Goal: Task Accomplishment & Management: Manage account settings

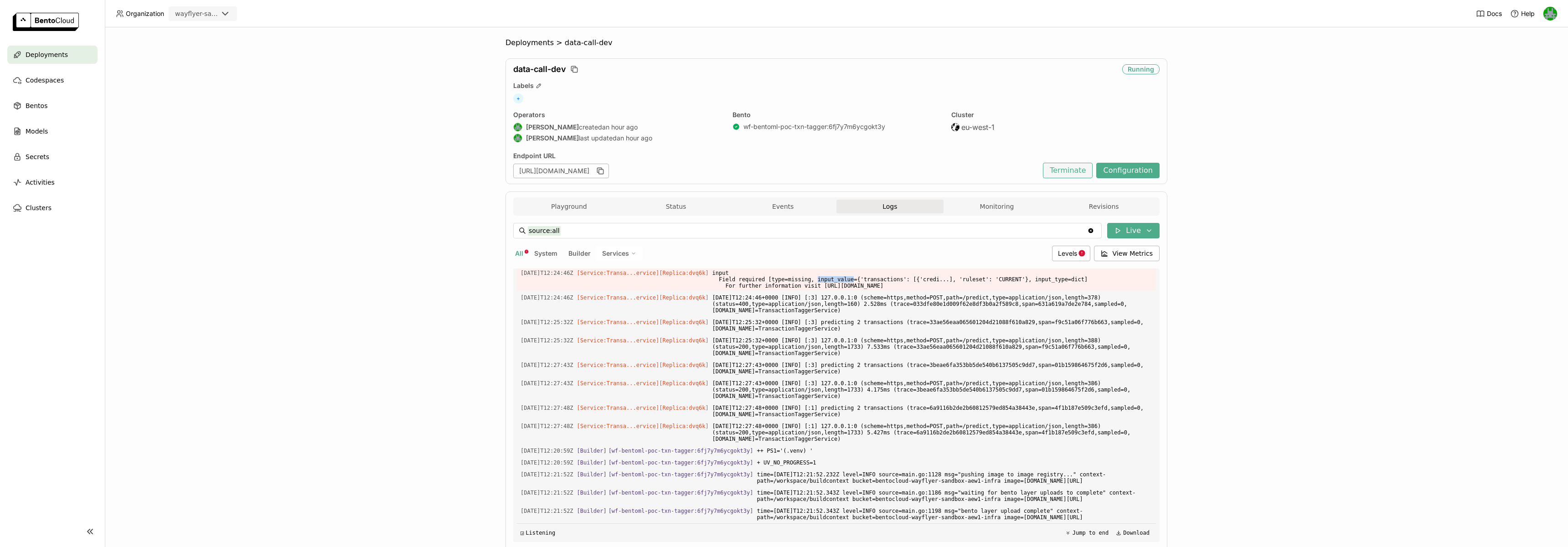
click at [1059, 164] on button "Terminate" at bounding box center [1067, 171] width 50 height 16
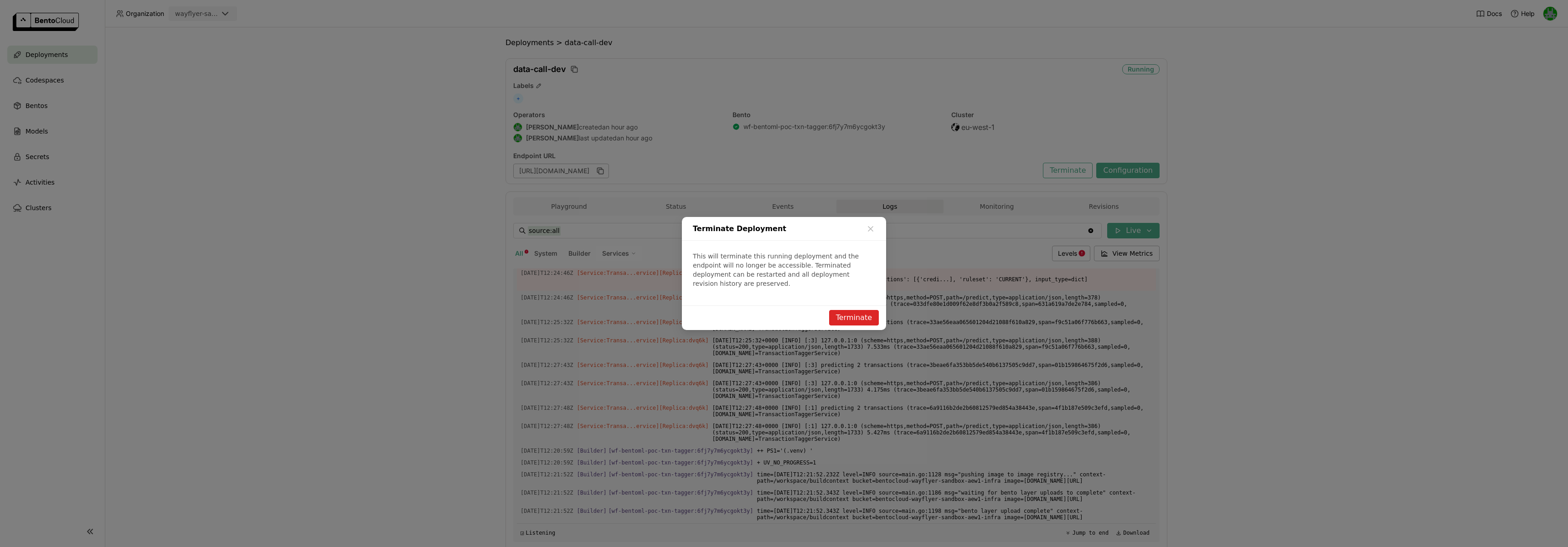
click at [856, 310] on button "Terminate" at bounding box center [854, 318] width 50 height 16
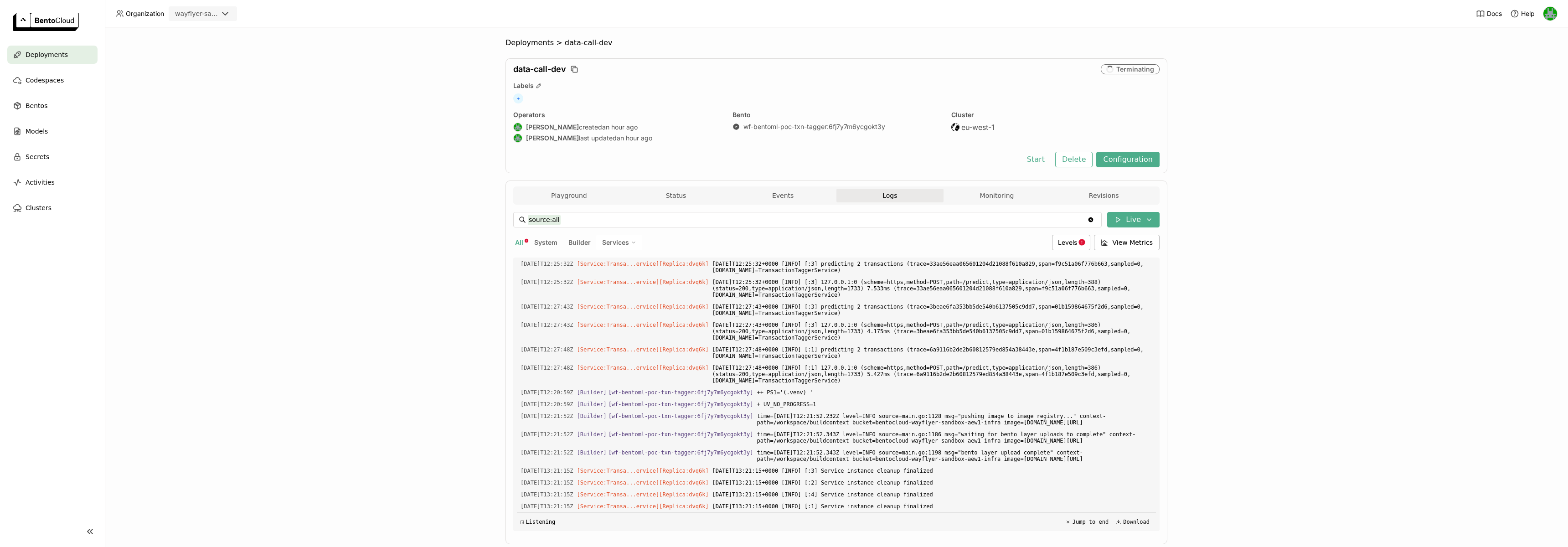
scroll to position [12109, 0]
click at [1082, 163] on button "Delete" at bounding box center [1074, 160] width 38 height 16
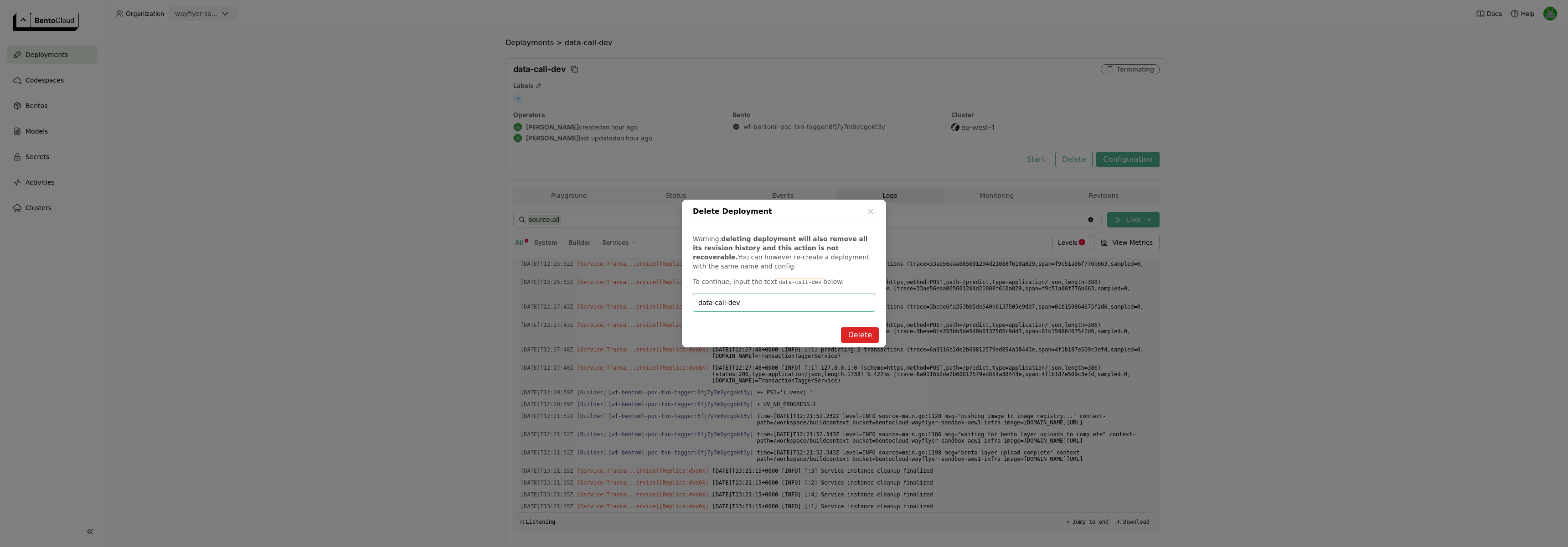
type input "data-call-dev"
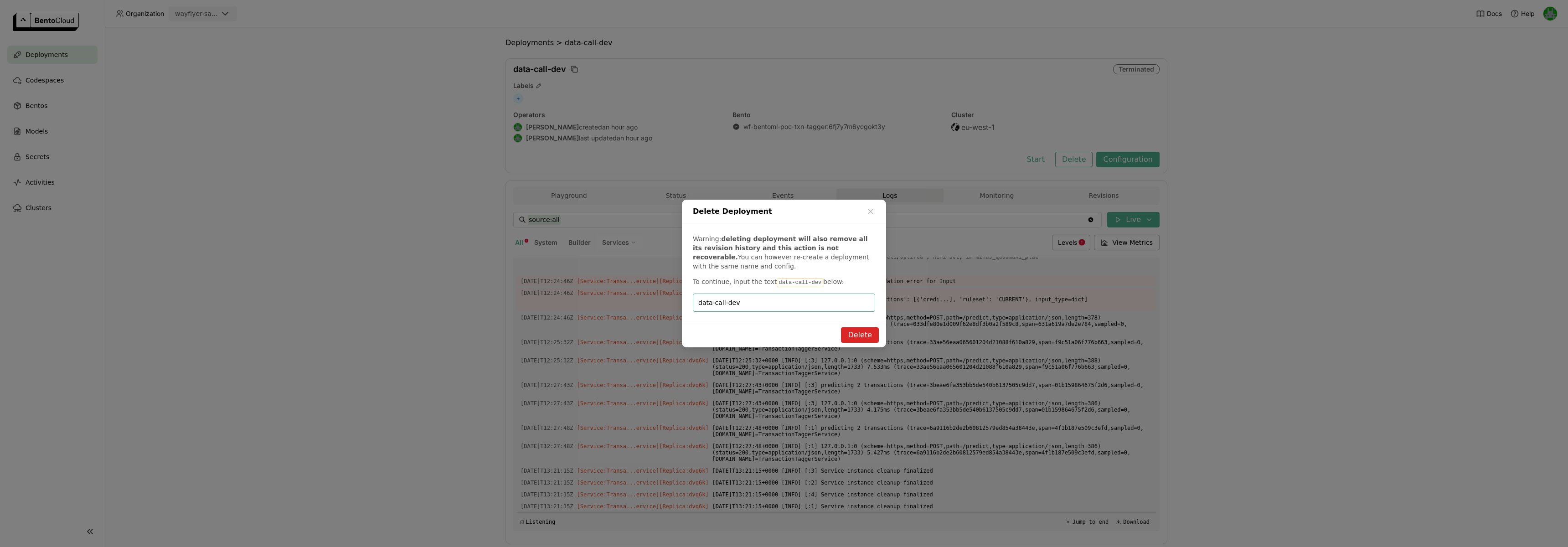
scroll to position [2512, 0]
click at [850, 337] on button "Delete" at bounding box center [859, 335] width 38 height 16
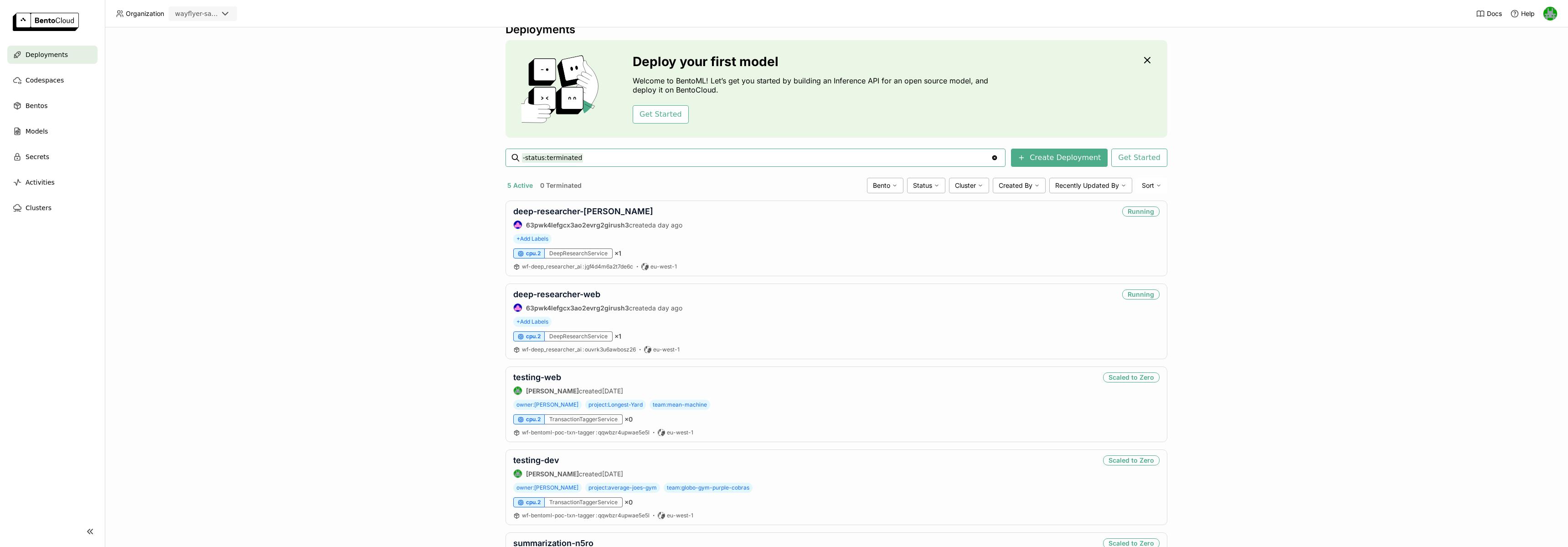
scroll to position [101, 0]
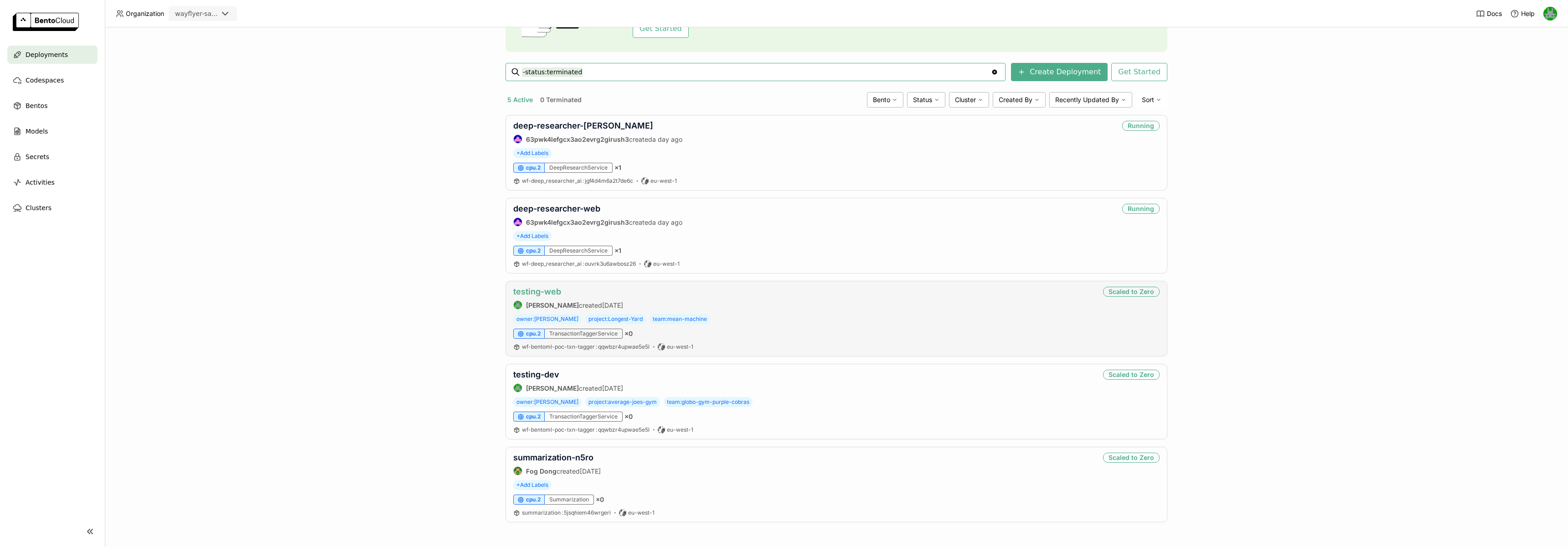
click at [526, 288] on link "testing-web" at bounding box center [537, 292] width 48 height 10
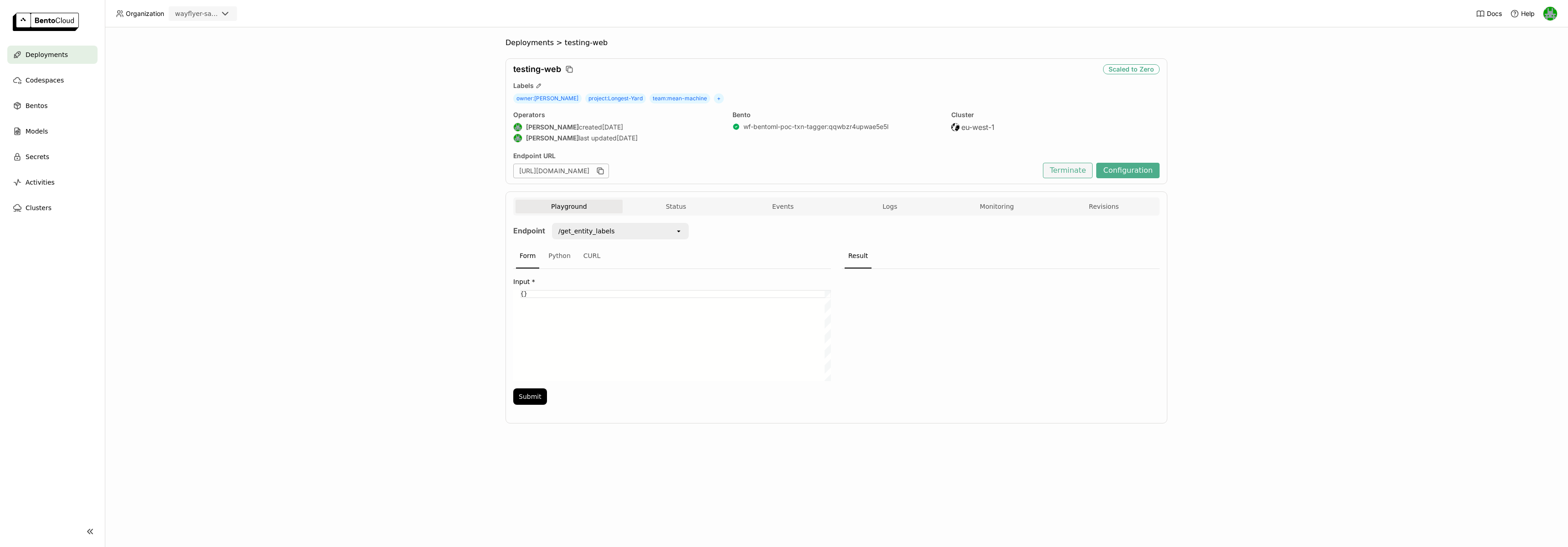
click at [1063, 175] on button "Terminate" at bounding box center [1067, 171] width 50 height 16
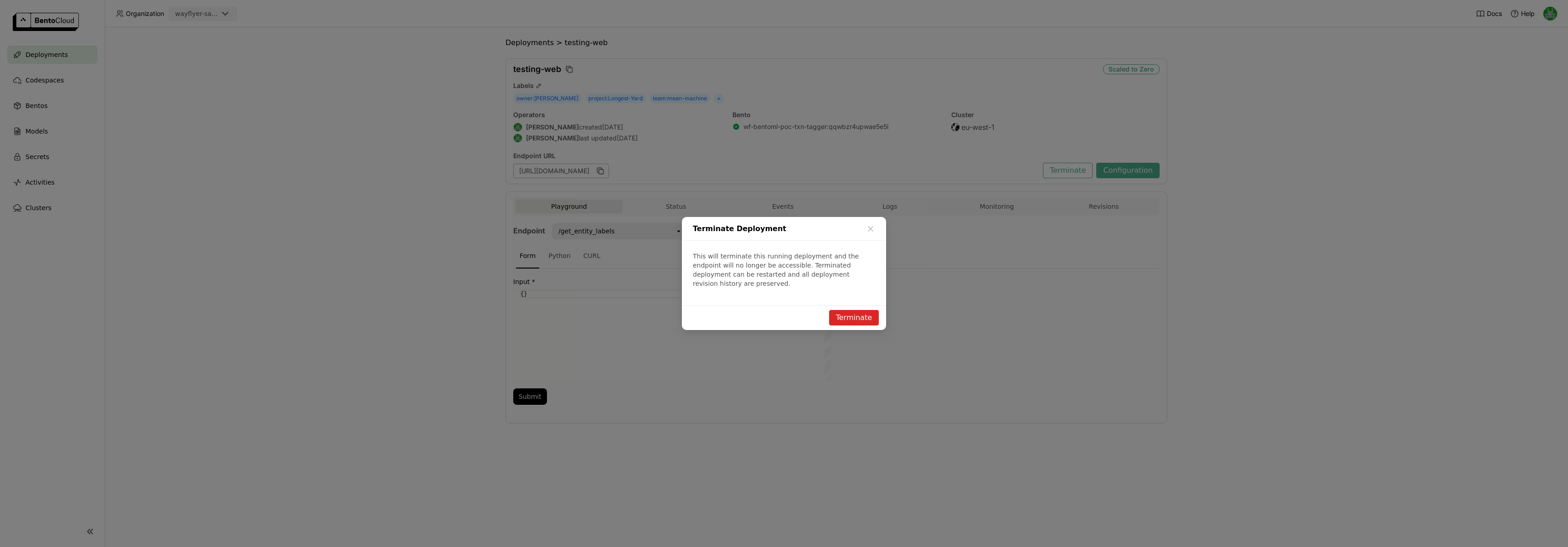
click at [845, 316] on button "Terminate" at bounding box center [854, 318] width 50 height 16
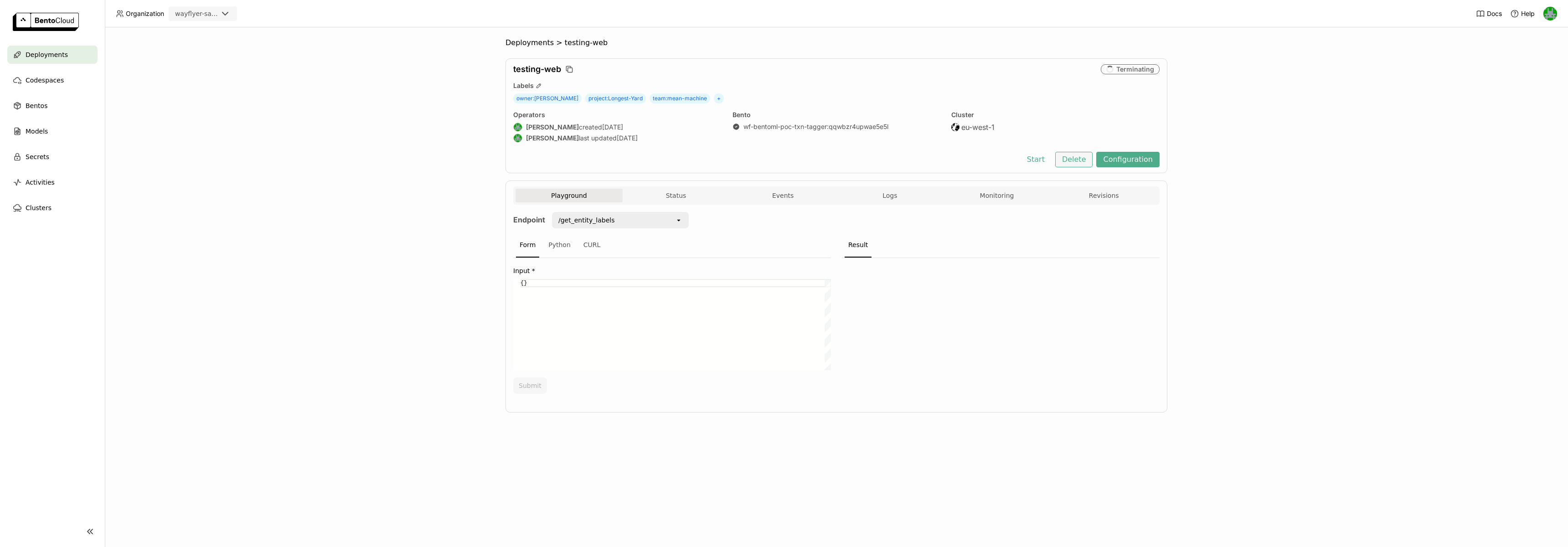
click at [1076, 165] on button "Delete" at bounding box center [1074, 160] width 38 height 16
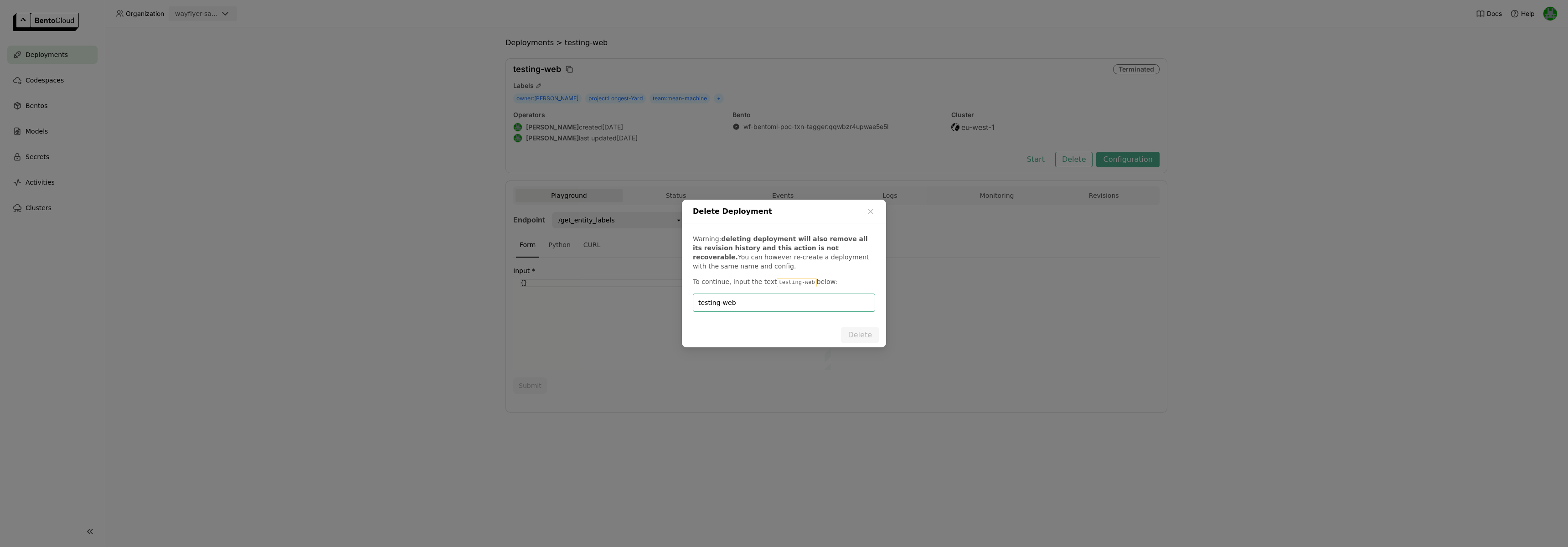
type input "testing-web"
click at [863, 323] on div "Delete Deployment Warning: deleting deployment will also remove all its revisio…" at bounding box center [784, 274] width 204 height 148
click at [860, 329] on button "Delete" at bounding box center [859, 335] width 38 height 16
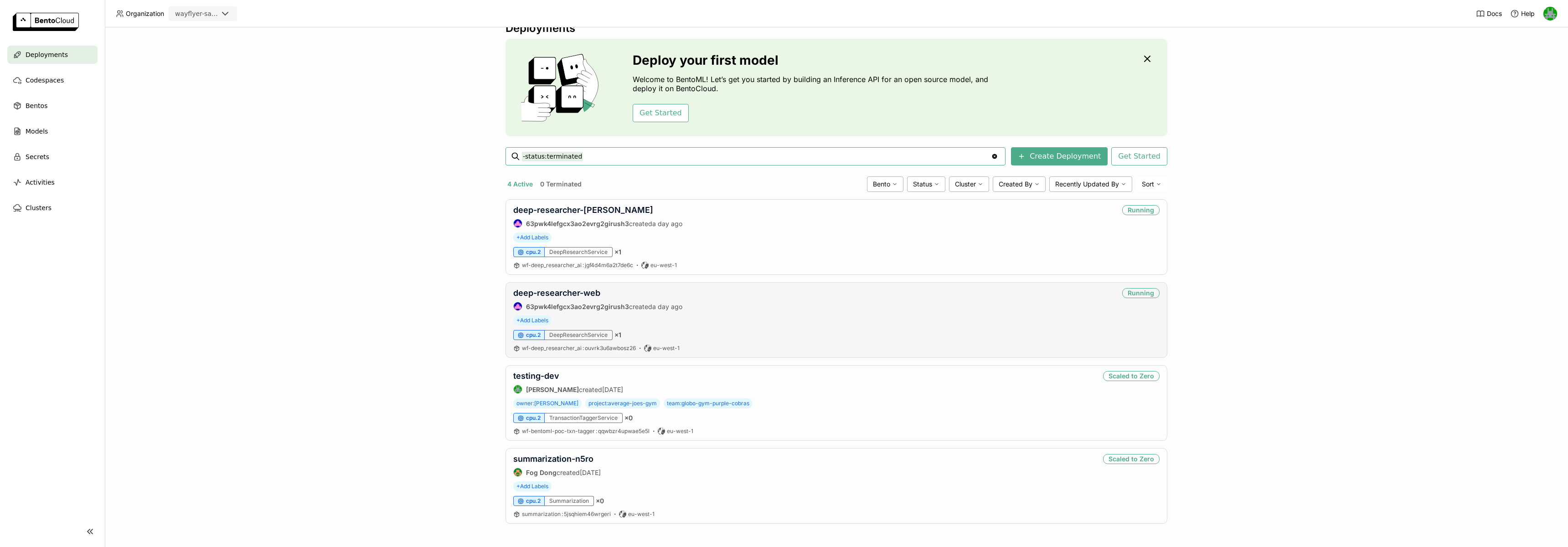
scroll to position [19, 0]
click at [553, 373] on link "testing-dev" at bounding box center [536, 374] width 46 height 10
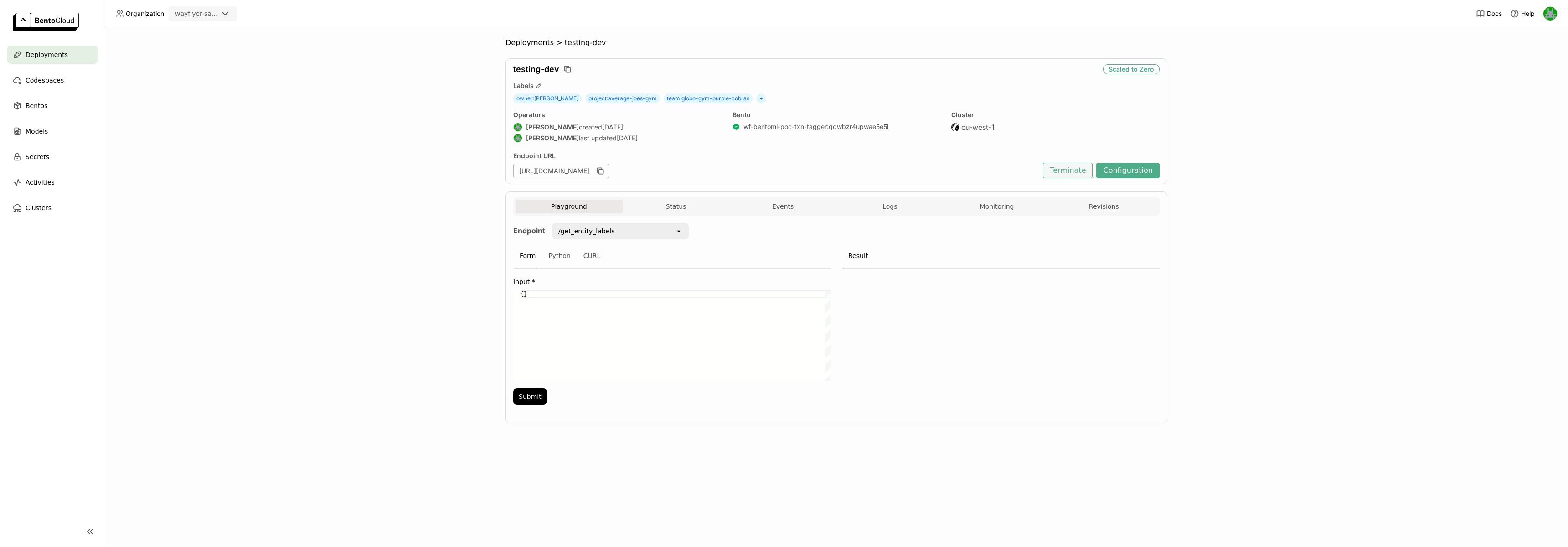
click at [1060, 169] on button "Terminate" at bounding box center [1067, 171] width 50 height 16
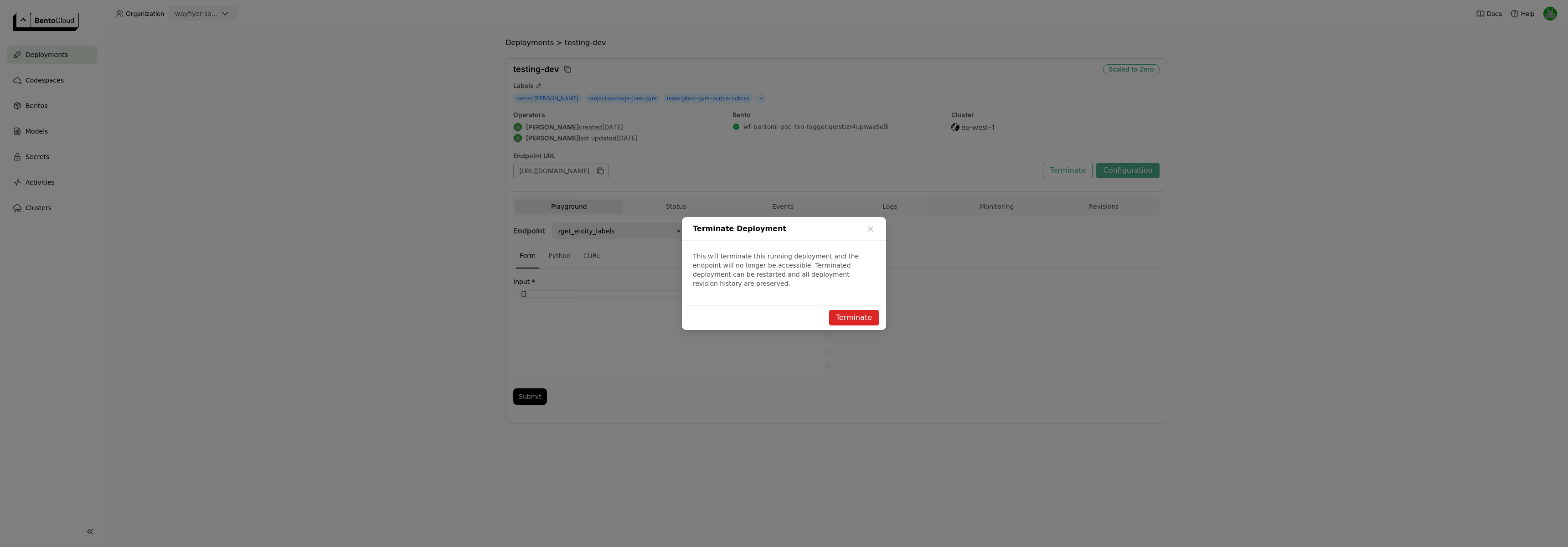
click at [851, 310] on button "Terminate" at bounding box center [854, 318] width 50 height 16
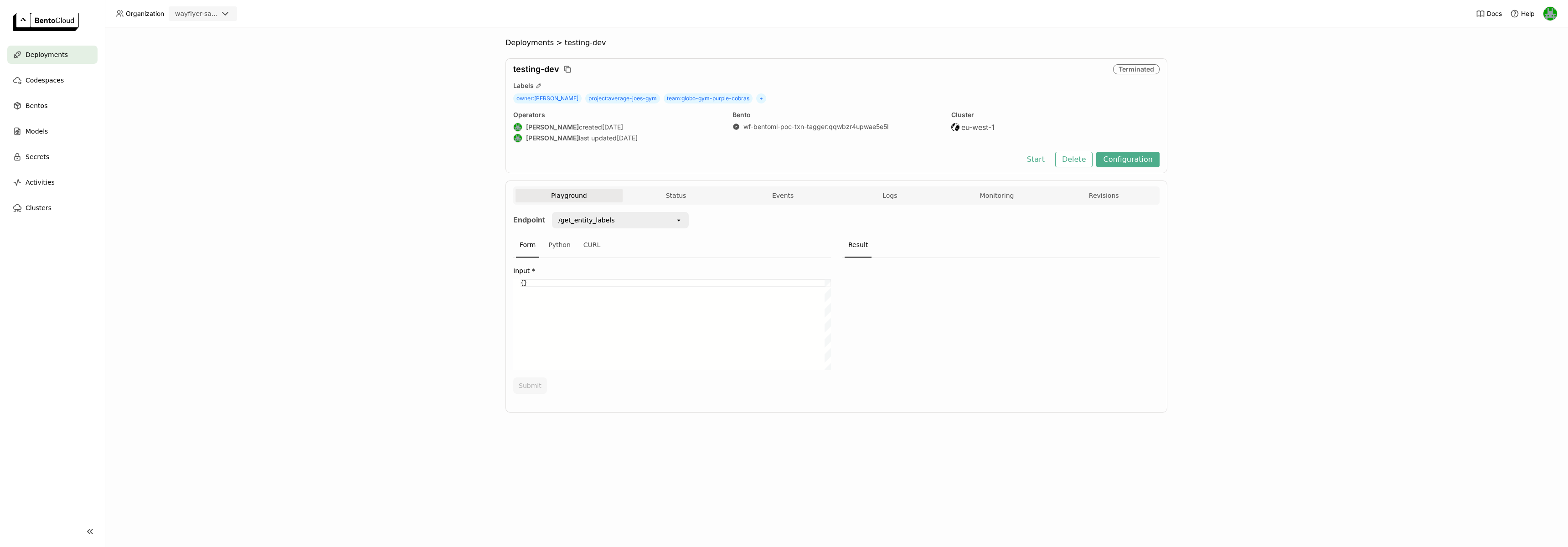
click at [1070, 169] on div "testing-dev Terminated Labels owner : dwayne-johnson project : average-joes-gym…" at bounding box center [836, 116] width 662 height 115
click at [1070, 163] on button "Delete" at bounding box center [1074, 160] width 38 height 16
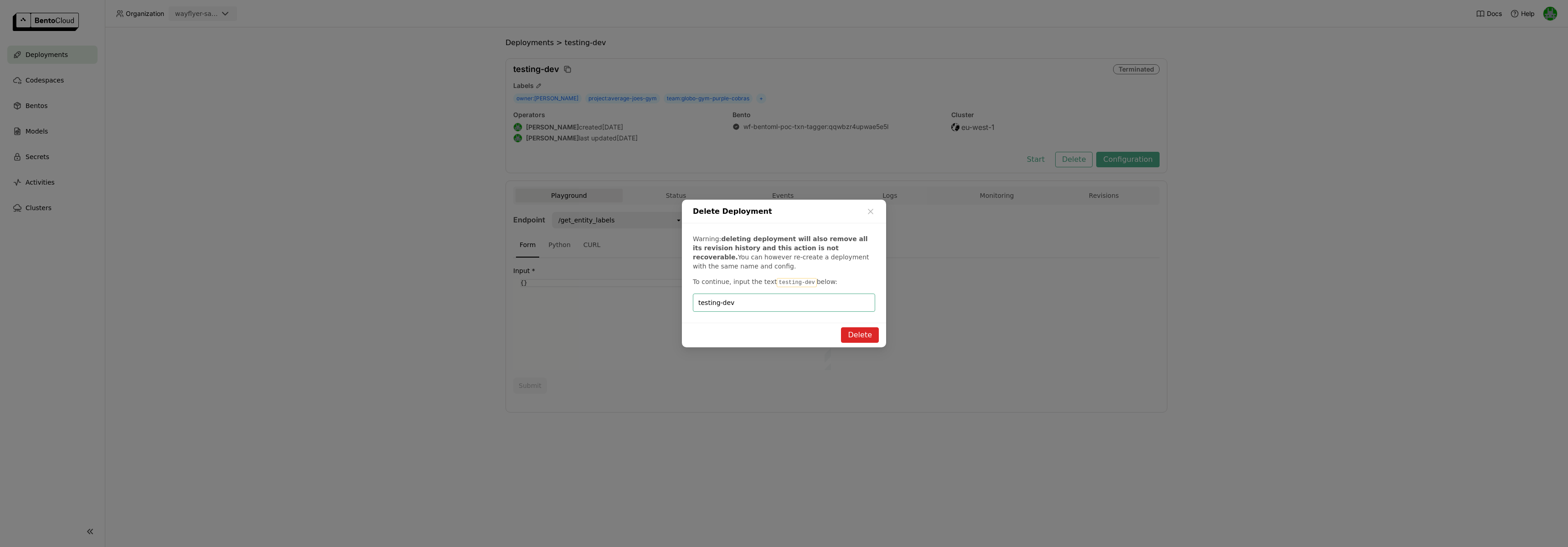
type input "testing-dev"
click at [855, 333] on button "Delete" at bounding box center [859, 335] width 38 height 16
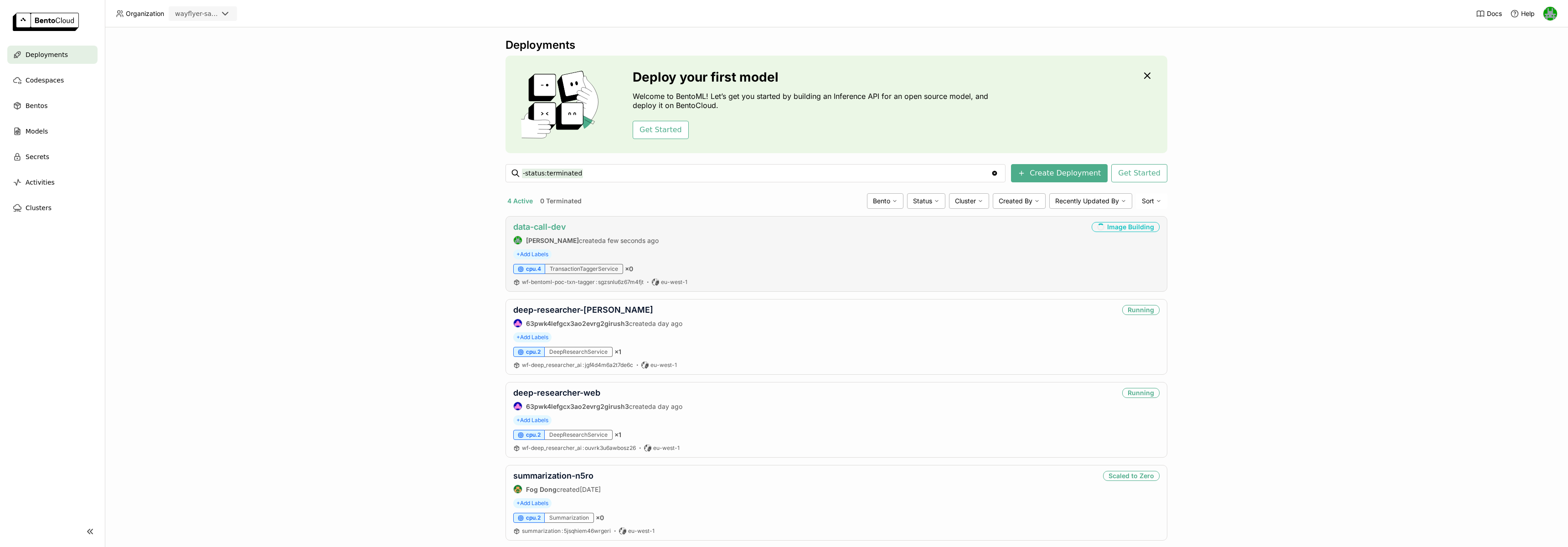
click at [541, 224] on link "data-call-dev" at bounding box center [540, 226] width 53 height 10
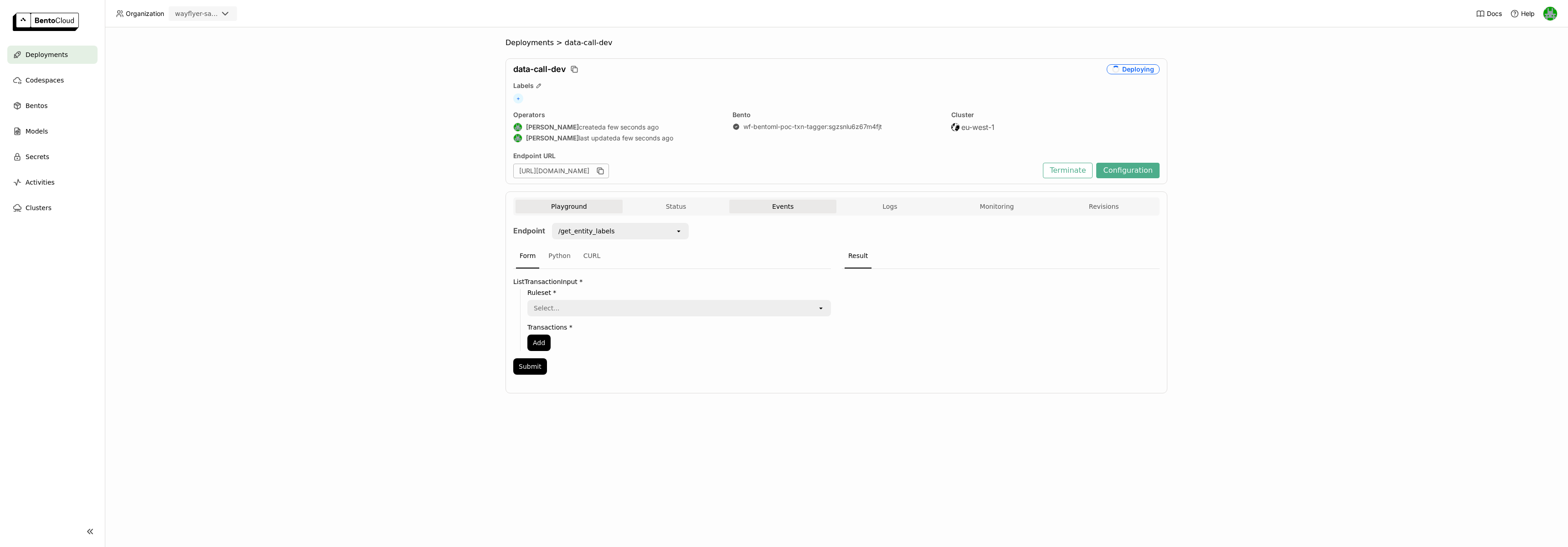
click at [778, 211] on button "Events" at bounding box center [782, 207] width 107 height 14
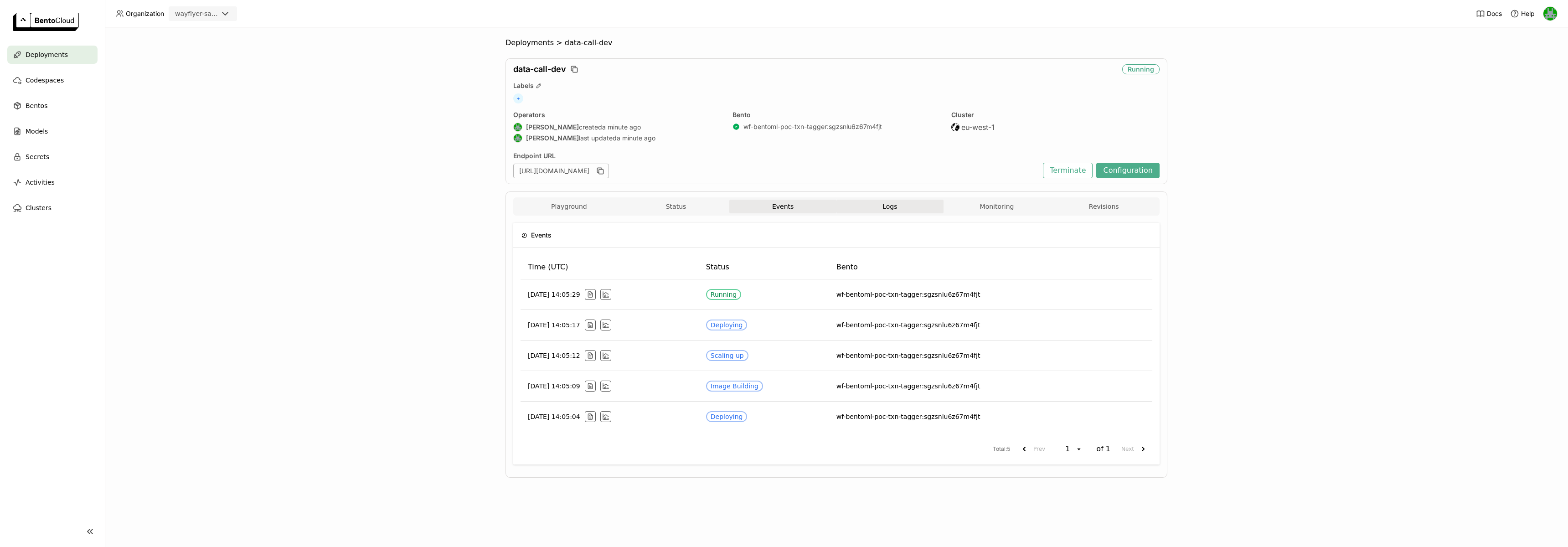
click at [890, 203] on span "Logs" at bounding box center [889, 206] width 15 height 8
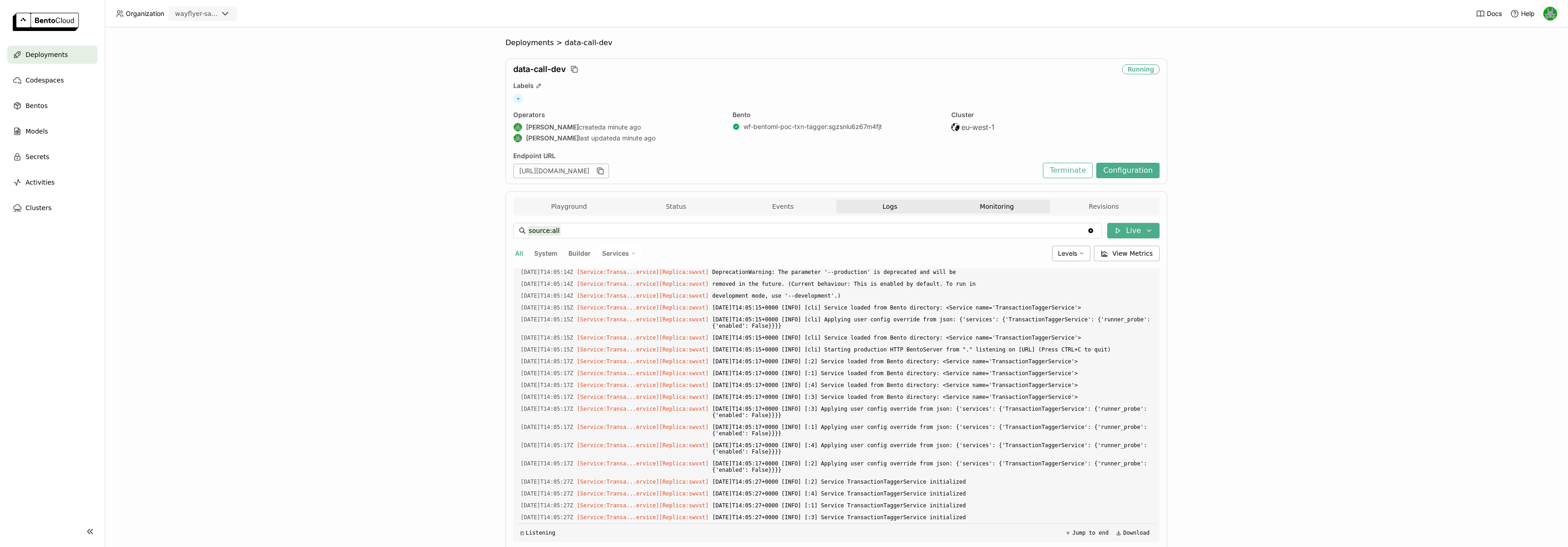
scroll to position [1672, 0]
click at [997, 210] on button "Monitoring" at bounding box center [997, 207] width 107 height 14
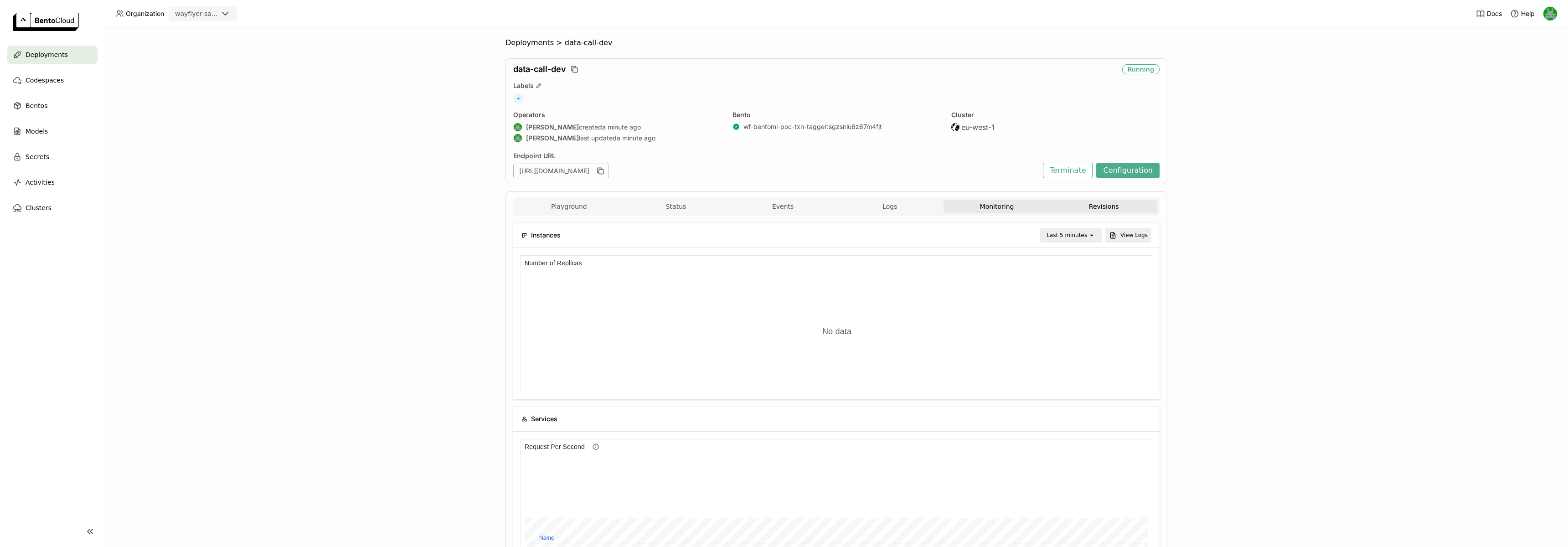
click at [1102, 204] on button "Revisions" at bounding box center [1102, 207] width 107 height 14
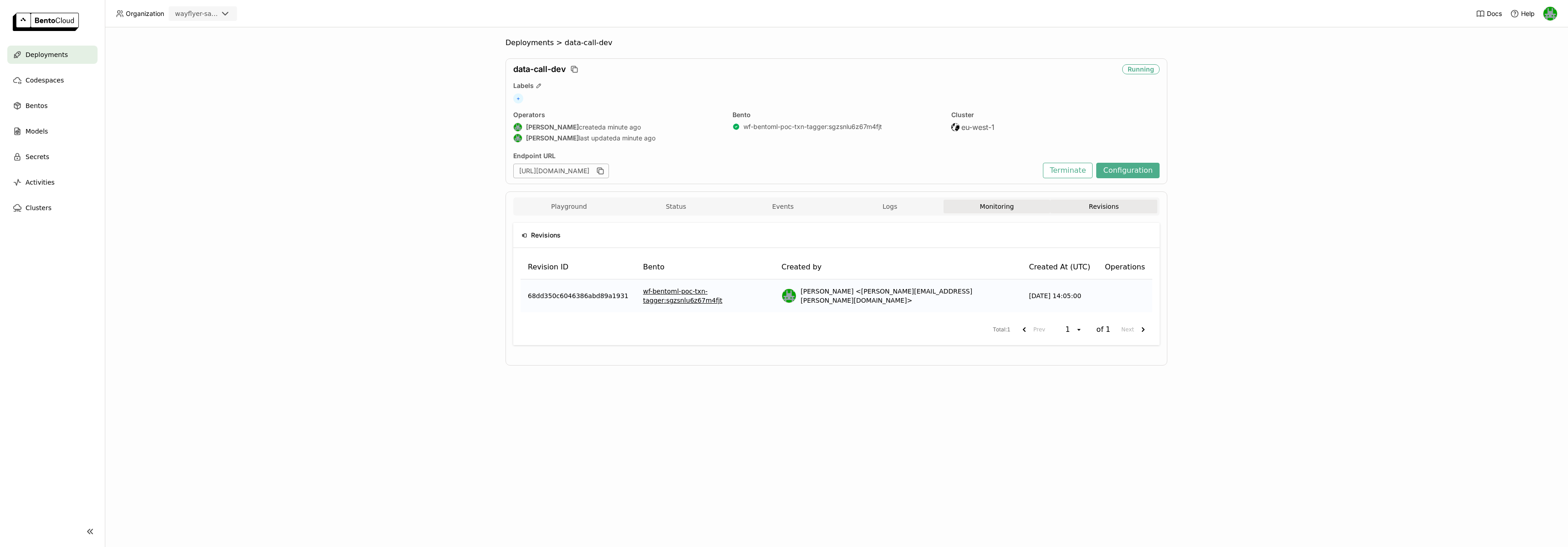
click at [1015, 209] on button "Monitoring" at bounding box center [997, 207] width 107 height 14
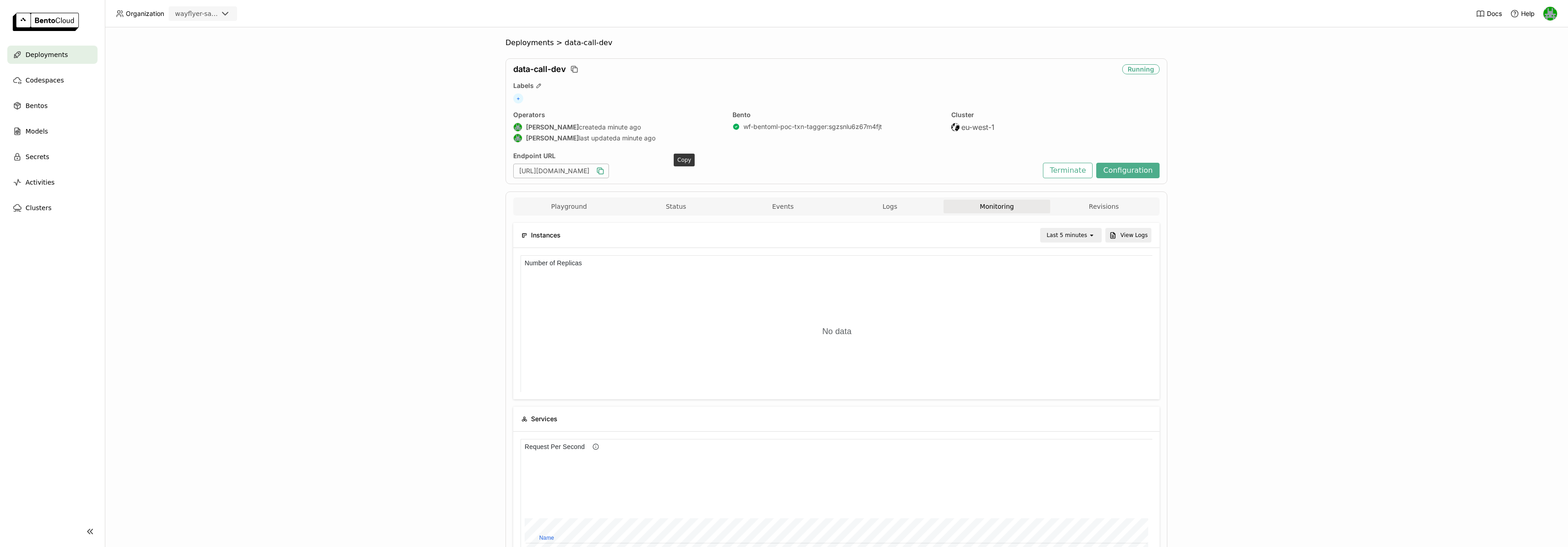
click at [605, 171] on icon "button" at bounding box center [600, 171] width 9 height 9
click at [1063, 170] on button "Terminate" at bounding box center [1067, 171] width 50 height 16
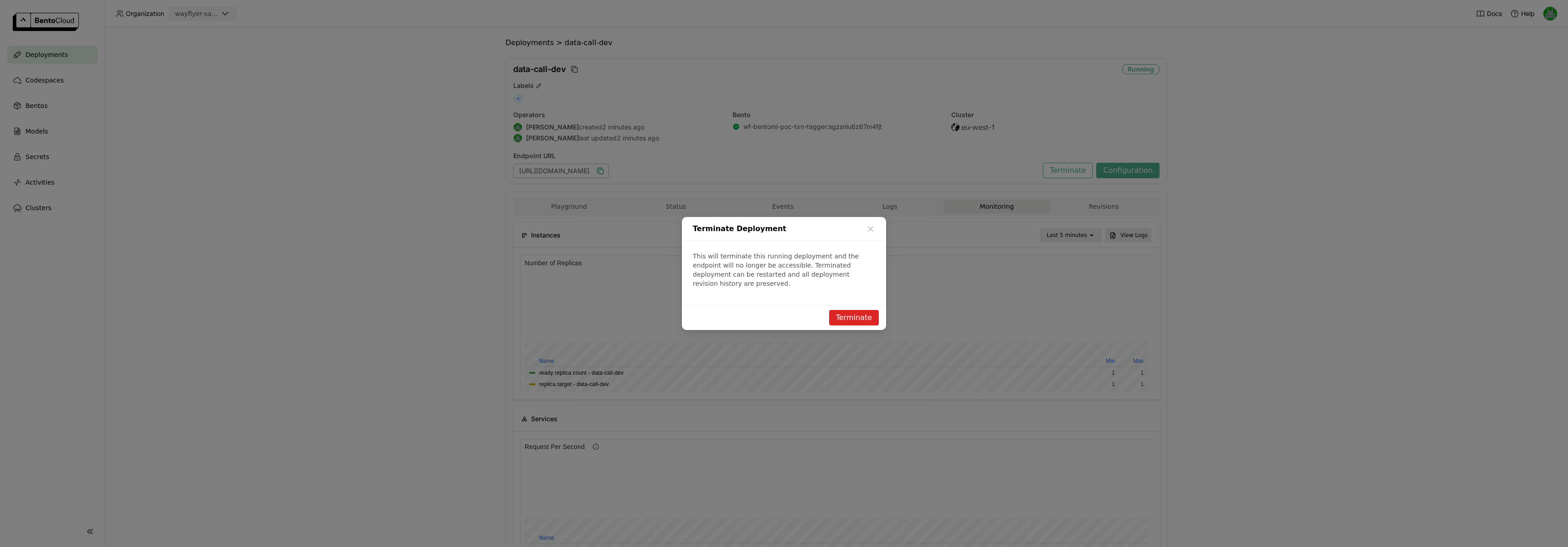
click at [859, 310] on button "Terminate" at bounding box center [854, 318] width 50 height 16
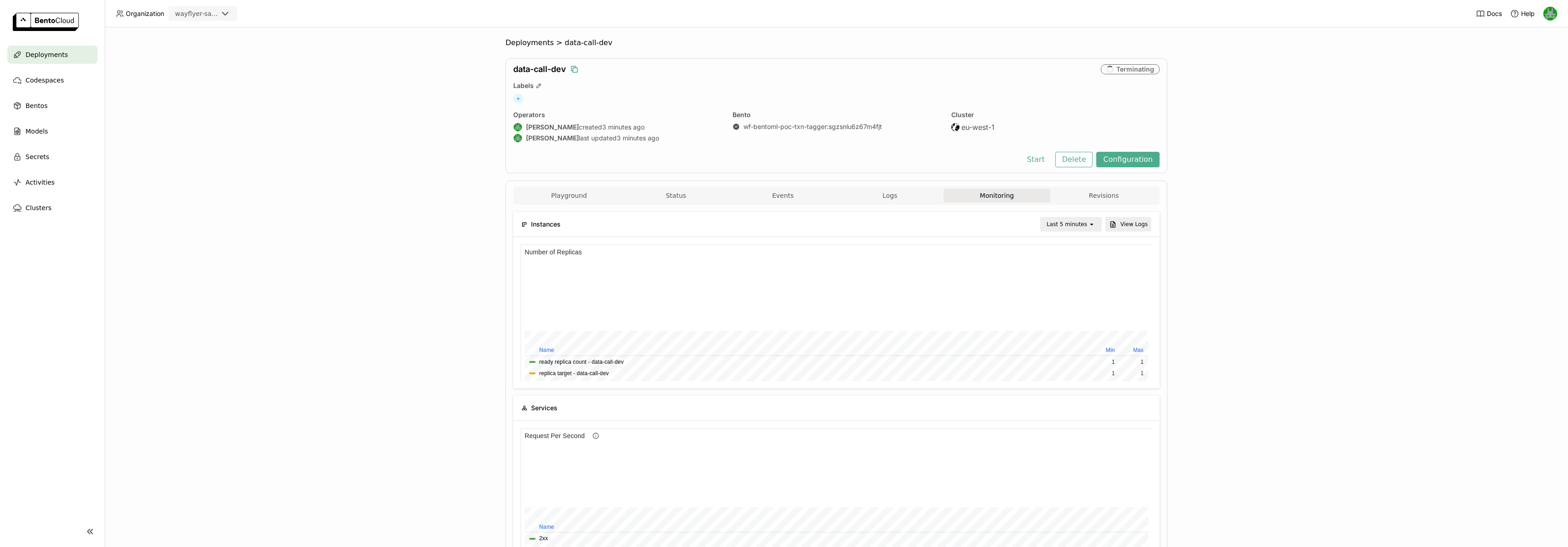
click at [571, 67] on icon "button" at bounding box center [573, 69] width 9 height 9
click at [1066, 162] on button "Delete" at bounding box center [1074, 160] width 38 height 16
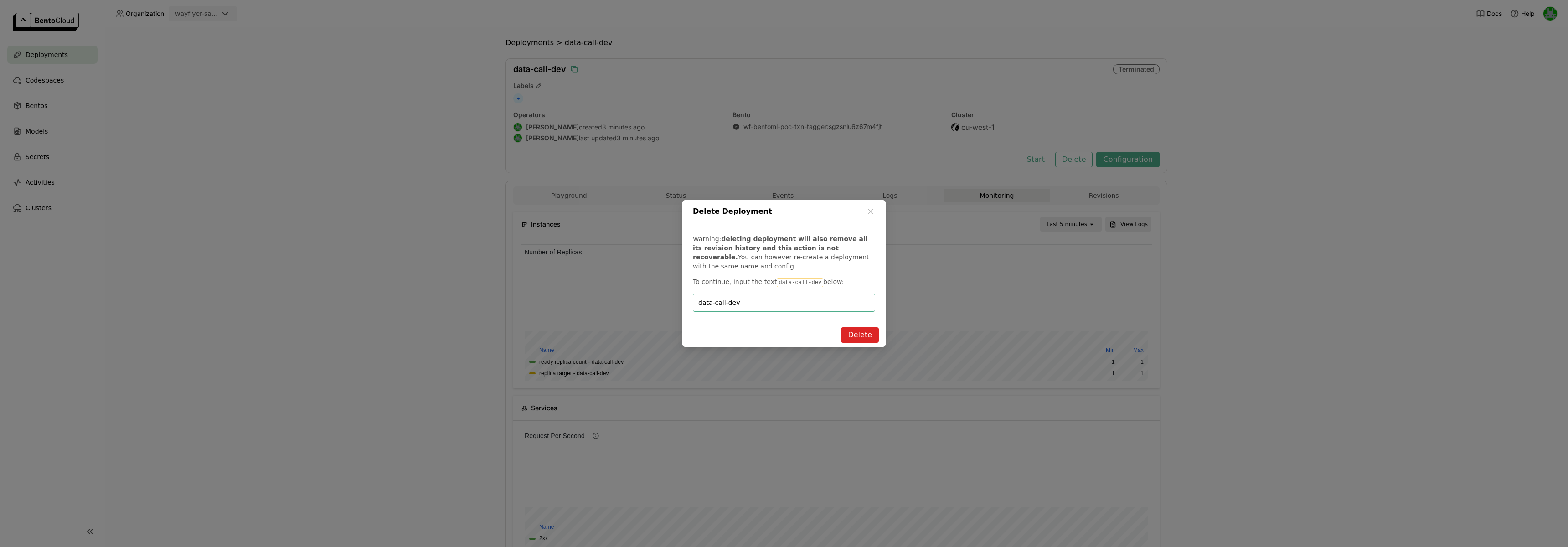
type input "data-call-dev"
click at [855, 334] on button "Delete" at bounding box center [859, 335] width 38 height 16
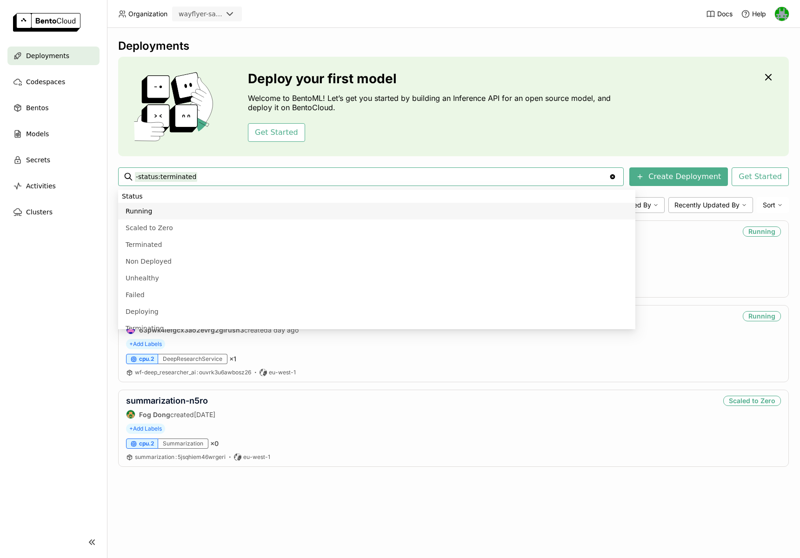
click at [492, 36] on div "Deployments Deploy your first model Welcome to BentoML! Let’s get you started b…" at bounding box center [453, 293] width 693 height 530
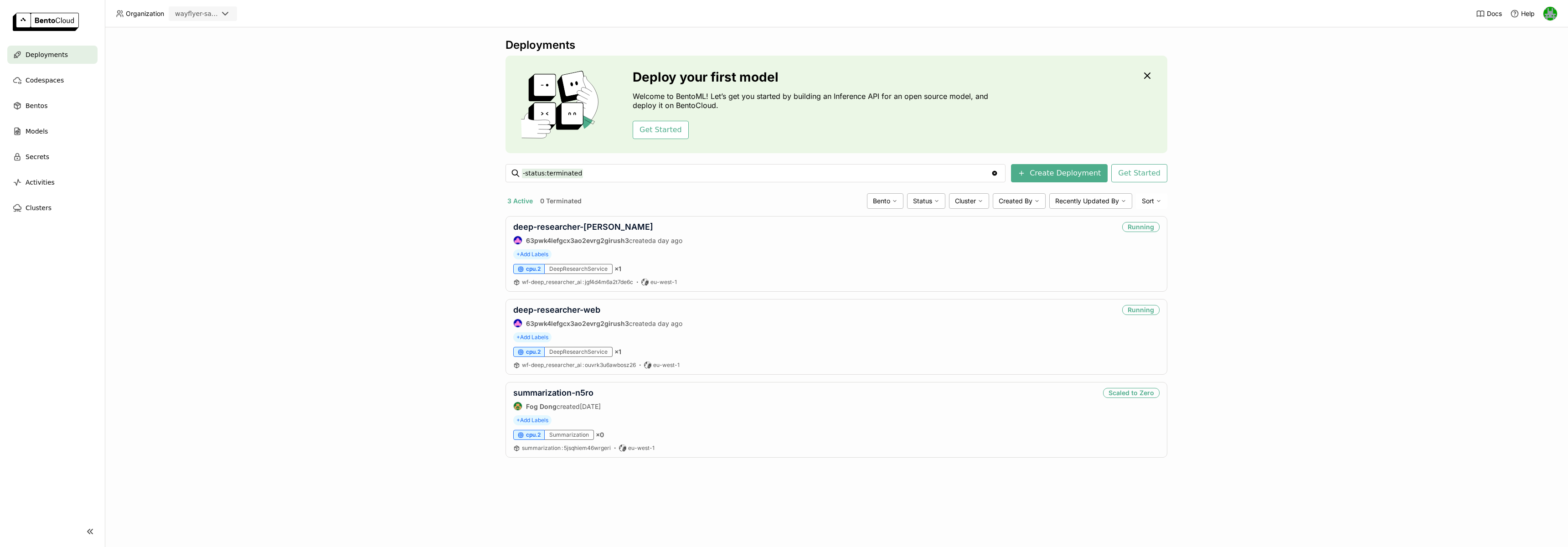
click at [217, 11] on div "wayflyer-sandbox" at bounding box center [197, 13] width 43 height 9
click at [368, 95] on div "Deployments Deploy your first model Welcome to BentoML! Let’s get you started b…" at bounding box center [836, 287] width 1463 height 520
click at [34, 127] on span "Models" at bounding box center [36, 130] width 23 height 11
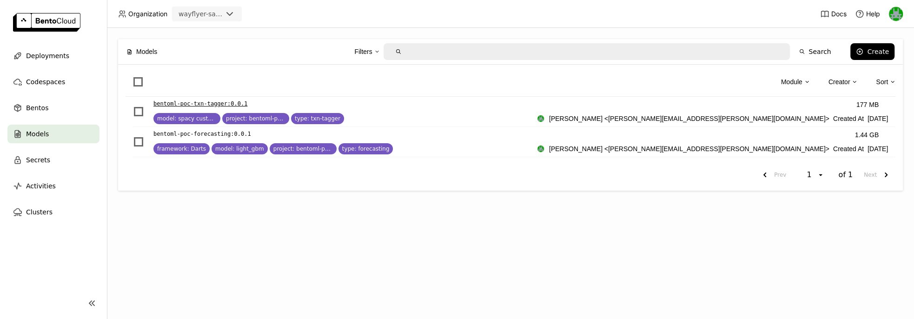
click at [190, 104] on p "bentoml-poc-txn-tagger : 0.0.1" at bounding box center [200, 103] width 94 height 9
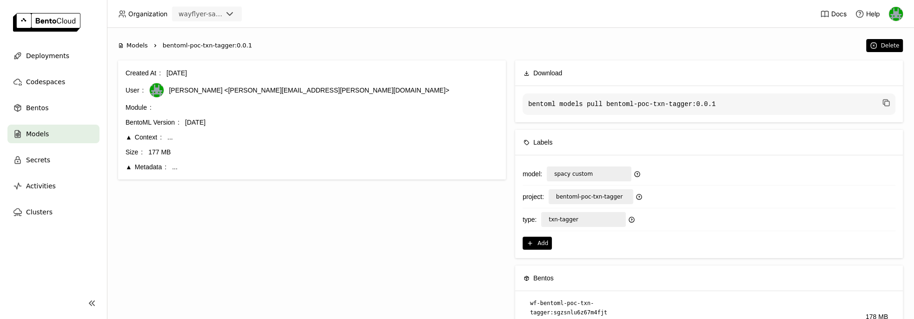
click at [127, 136] on div "Context" at bounding box center [144, 137] width 36 height 10
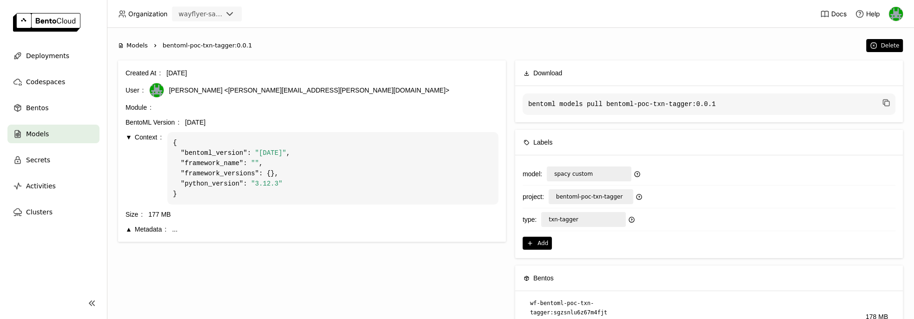
click at [128, 231] on div "Metadata" at bounding box center [146, 229] width 41 height 10
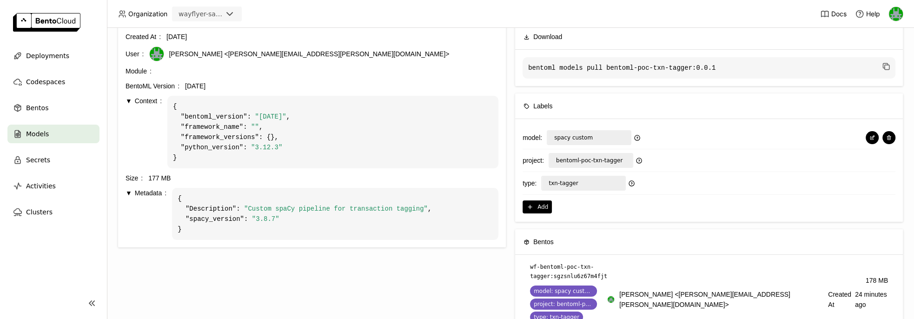
scroll to position [37, 0]
click at [57, 56] on span "Deployments" at bounding box center [47, 55] width 43 height 11
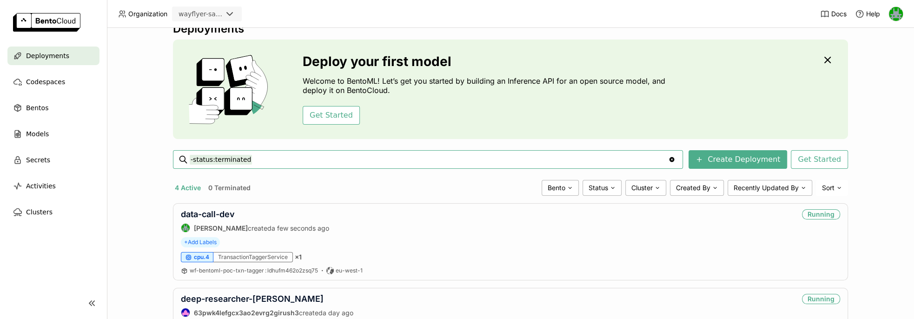
scroll to position [17, 0]
click at [210, 217] on link "data-call-dev" at bounding box center [208, 215] width 54 height 10
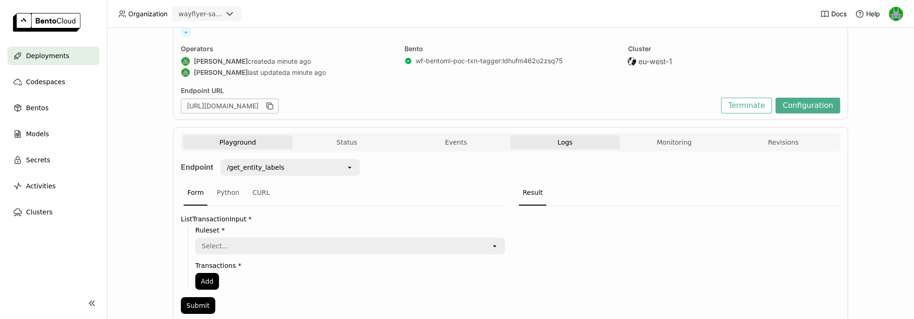
click at [532, 139] on button "Logs" at bounding box center [565, 142] width 109 height 14
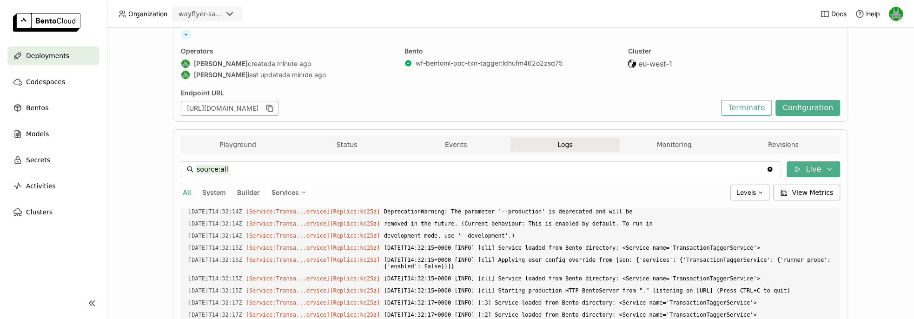
scroll to position [25, 0]
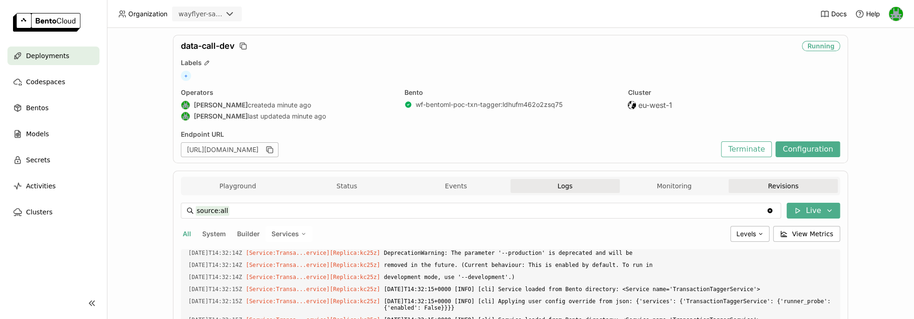
click at [765, 188] on button "Revisions" at bounding box center [783, 186] width 109 height 14
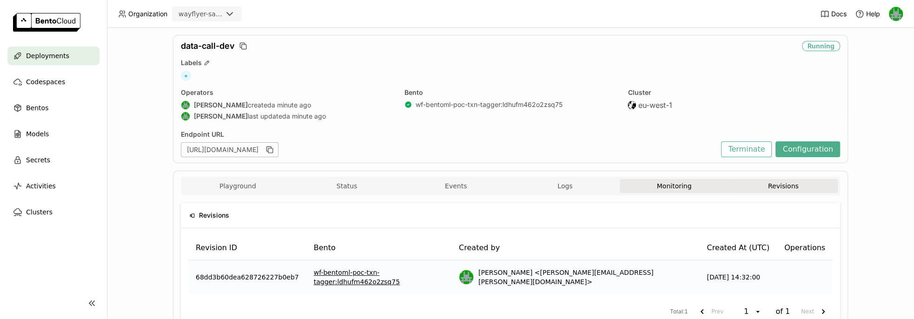
click at [694, 187] on button "Monitoring" at bounding box center [674, 186] width 109 height 14
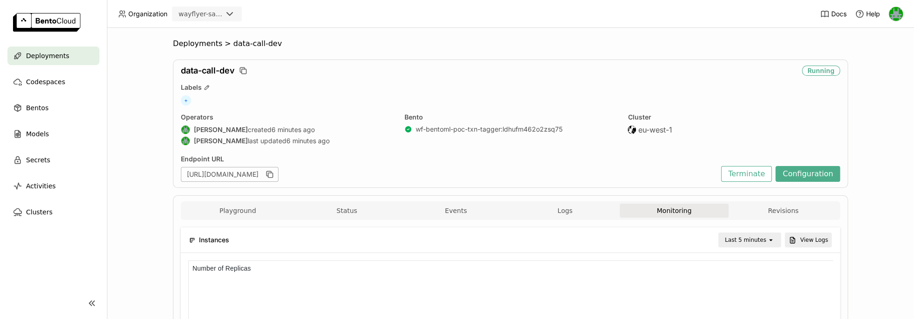
click at [206, 17] on div "wayflyer-sandbox" at bounding box center [201, 13] width 44 height 9
click at [189, 76] on div "scratch" at bounding box center [207, 75] width 55 height 9
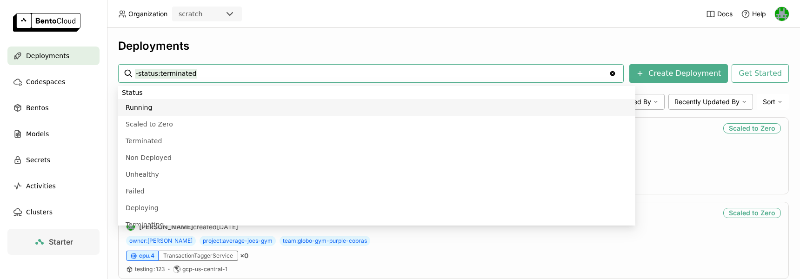
click at [366, 44] on div "Deployments" at bounding box center [453, 46] width 671 height 14
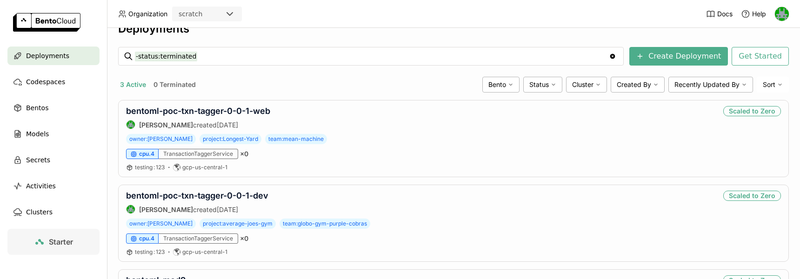
scroll to position [43, 0]
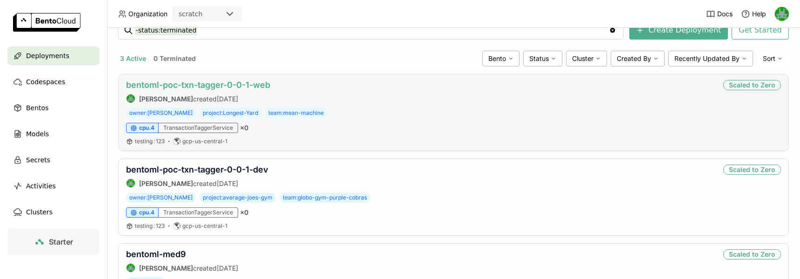
click at [188, 86] on link "bentoml-poc-txn-tagger-0-0-1-web" at bounding box center [198, 85] width 144 height 10
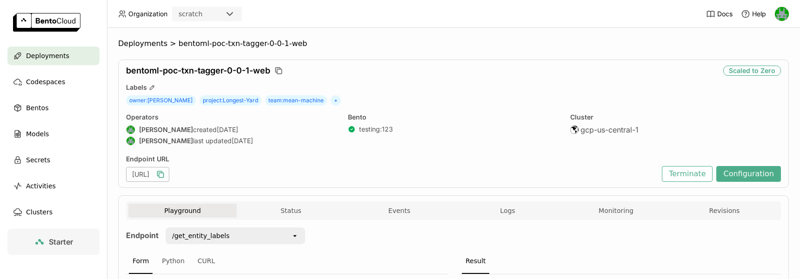
click at [165, 176] on icon "button" at bounding box center [160, 174] width 9 height 9
click at [79, 50] on div "Deployments" at bounding box center [53, 56] width 92 height 19
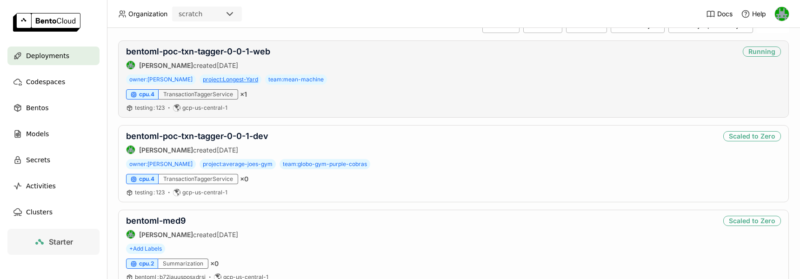
scroll to position [110, 0]
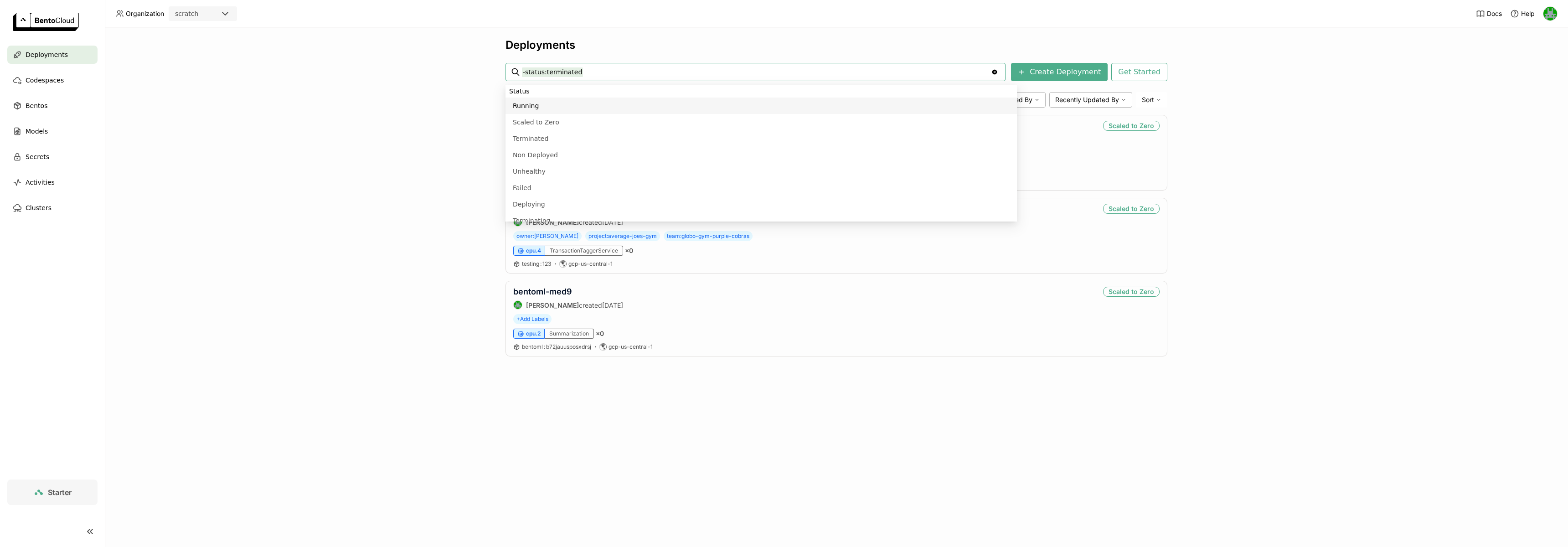
click at [291, 274] on div "Deployments -status:terminated -status:terminated Clear value Create Deployment…" at bounding box center [836, 287] width 1463 height 520
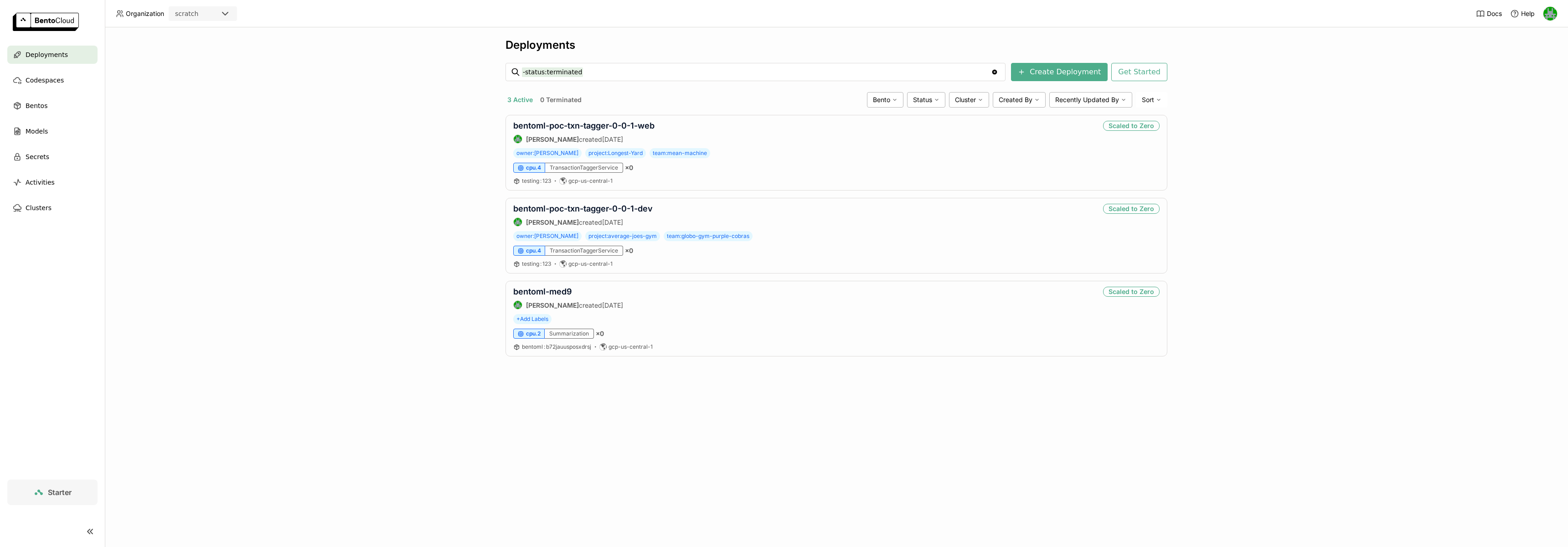
click at [214, 7] on div "scratch" at bounding box center [203, 14] width 69 height 15
click at [206, 30] on div "wayflyer-sandbox" at bounding box center [203, 36] width 54 height 19
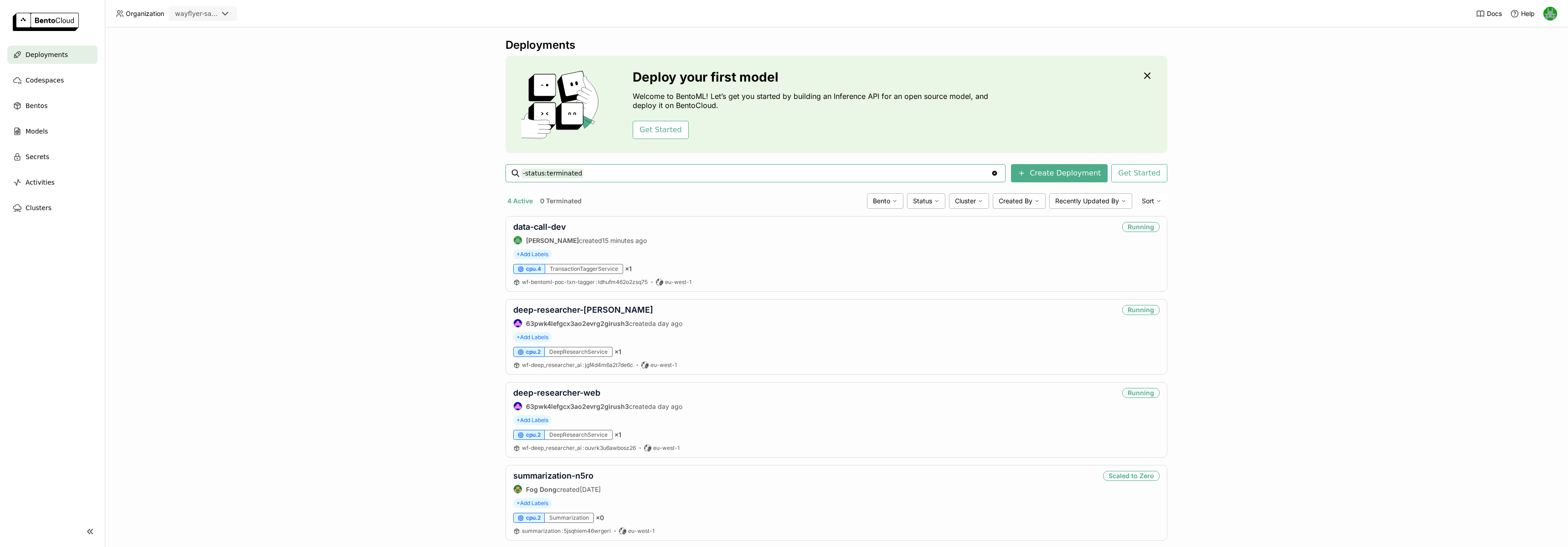
click at [414, 162] on div "Deployments Deploy your first model Welcome to BentoML! Let’s get you started b…" at bounding box center [836, 287] width 1463 height 520
click at [539, 227] on link "data-call-dev" at bounding box center [540, 226] width 53 height 10
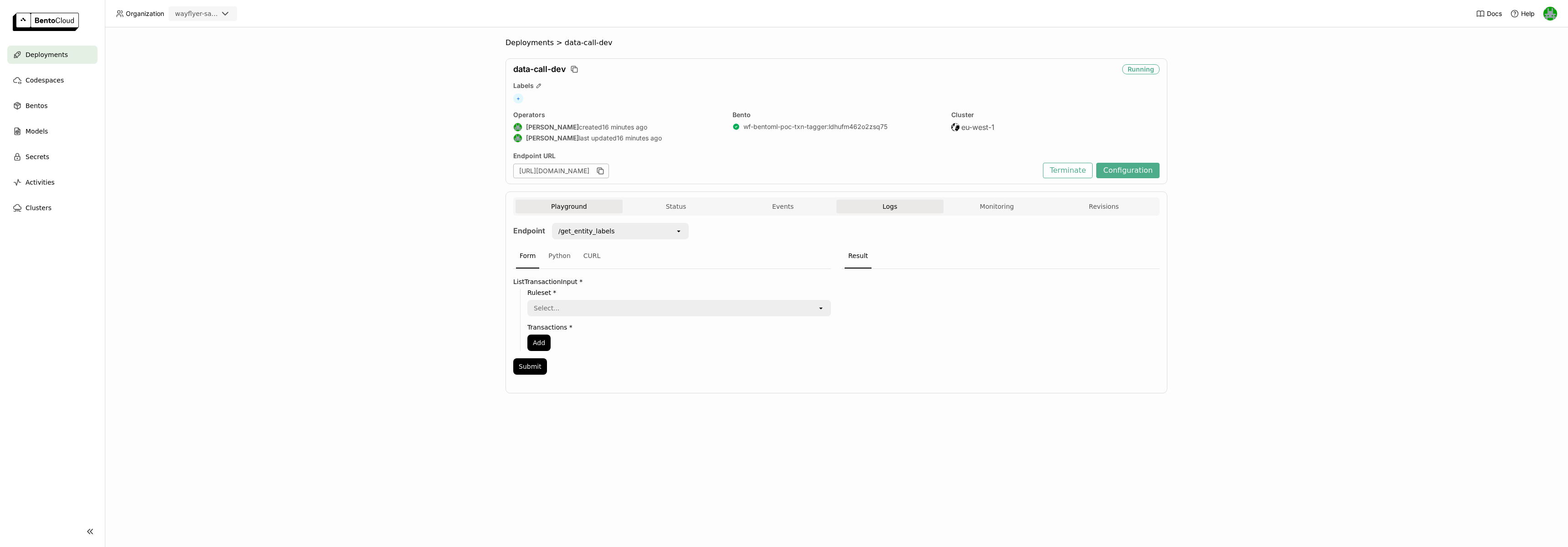
click at [868, 207] on button "Logs" at bounding box center [889, 207] width 107 height 14
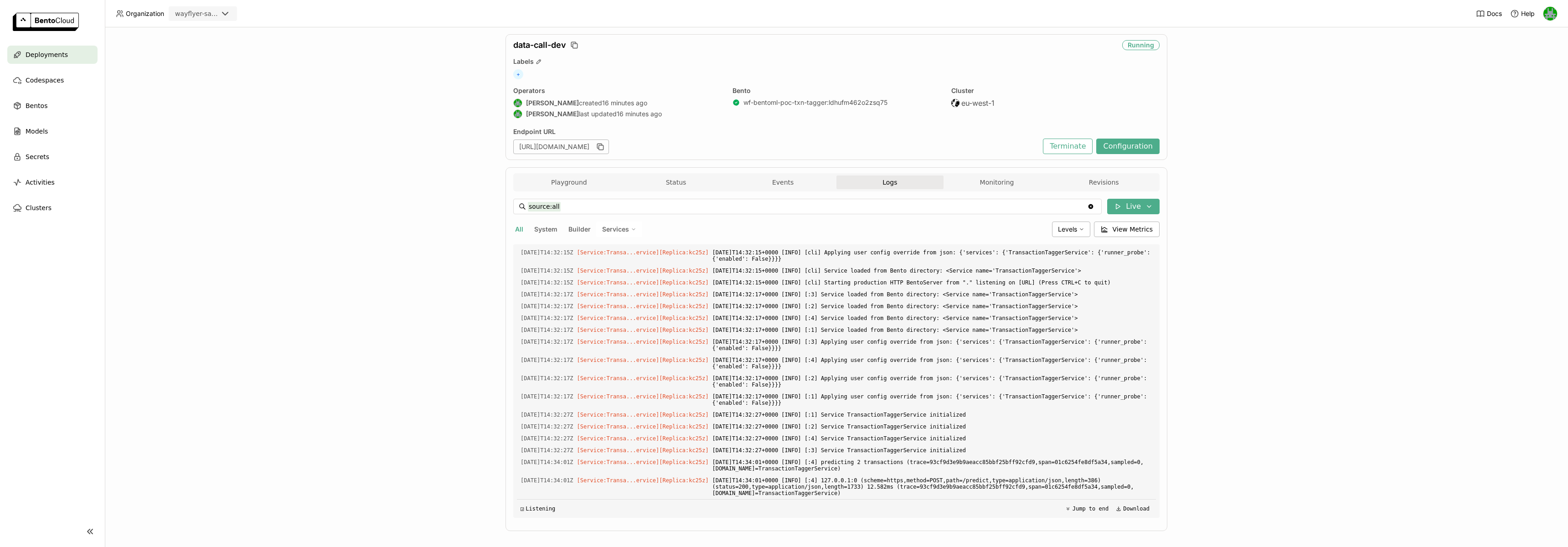
scroll to position [32, 0]
